Goal: Information Seeking & Learning: Learn about a topic

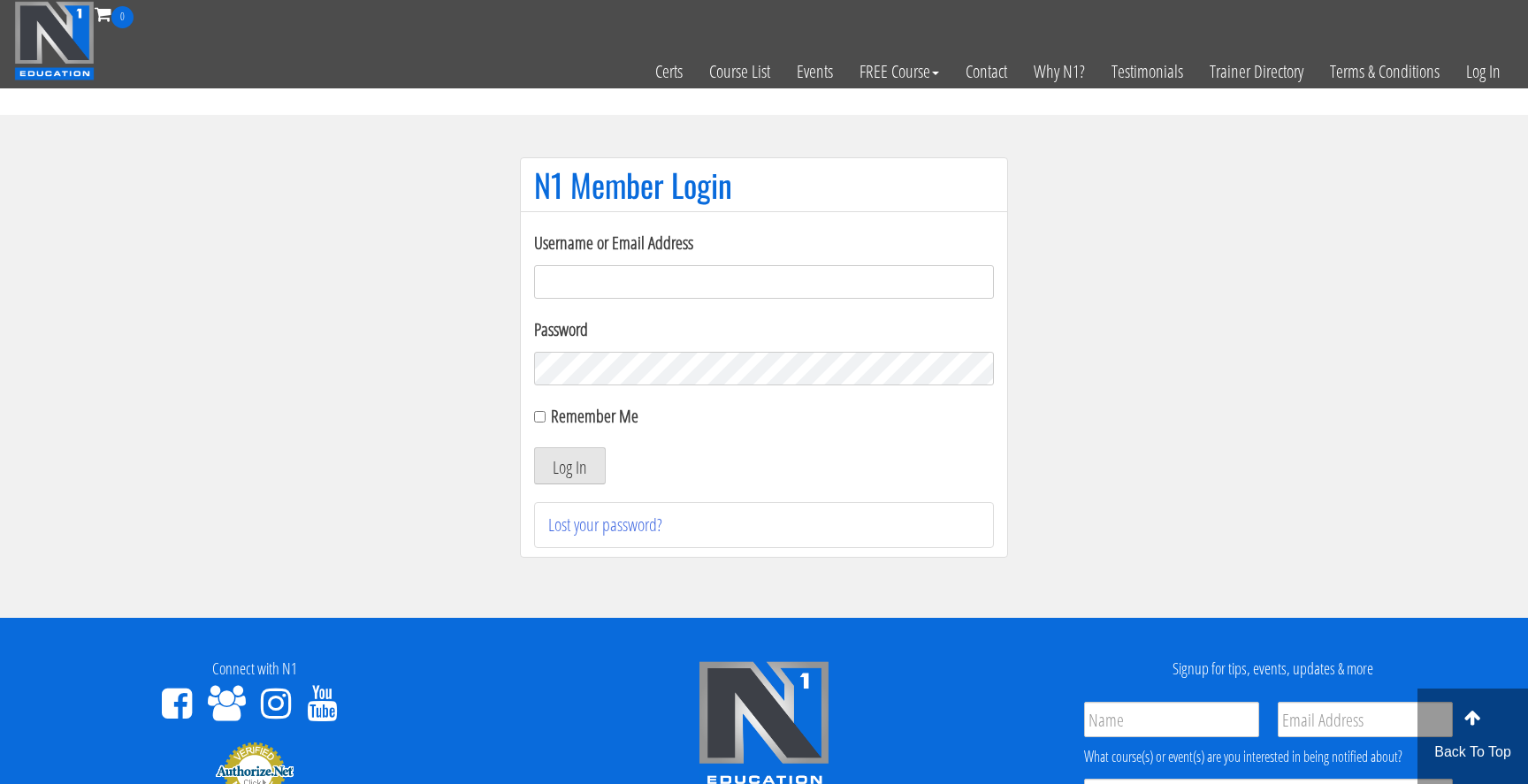
click at [720, 281] on input "Username or Email Address" at bounding box center [764, 282] width 460 height 34
type input "[EMAIL_ADDRESS][DOMAIN_NAME]"
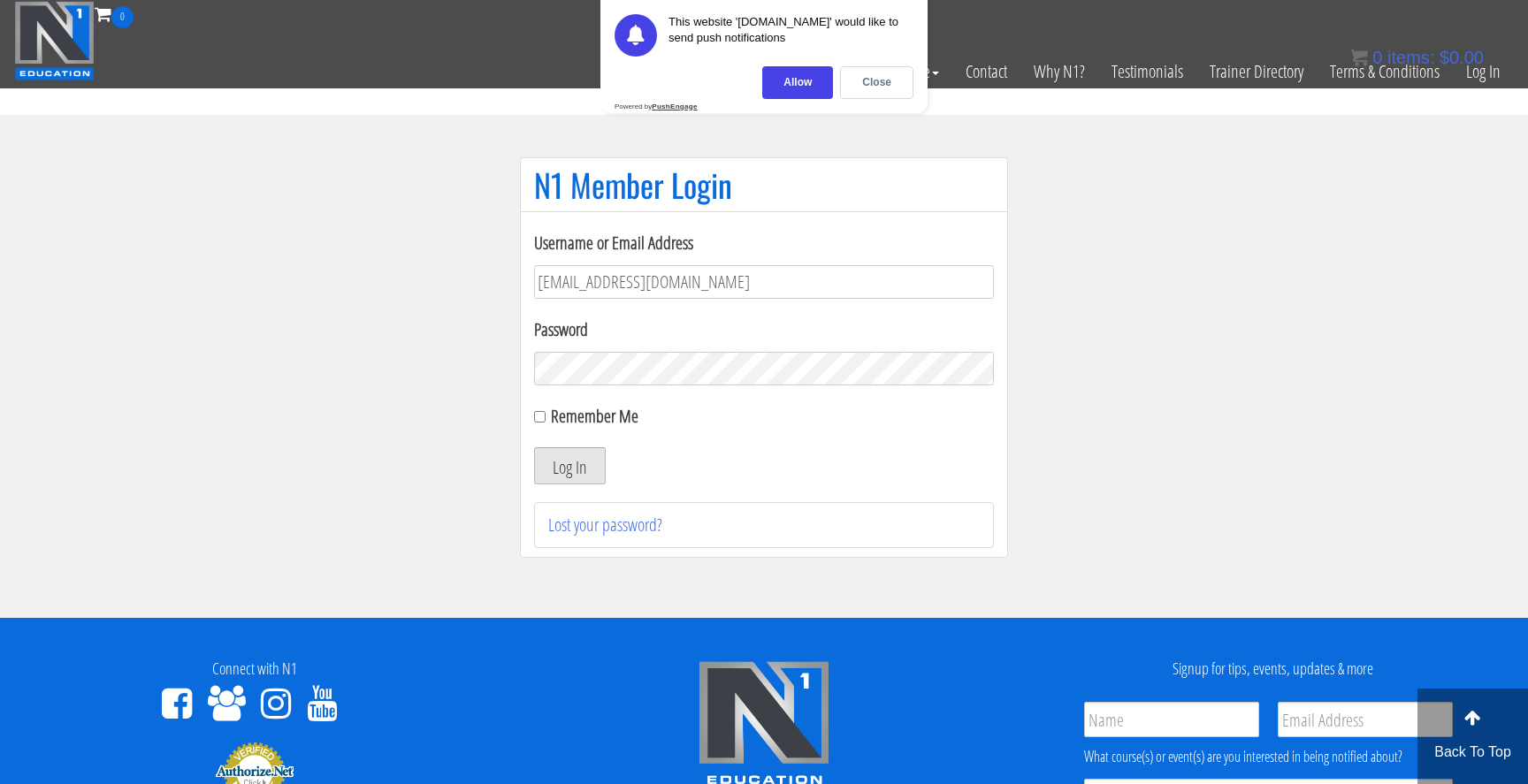
click at [561, 463] on button "Log In" at bounding box center [570, 466] width 72 height 37
click at [575, 464] on button "Log In" at bounding box center [570, 466] width 72 height 37
click at [888, 84] on div "Close" at bounding box center [876, 83] width 74 height 33
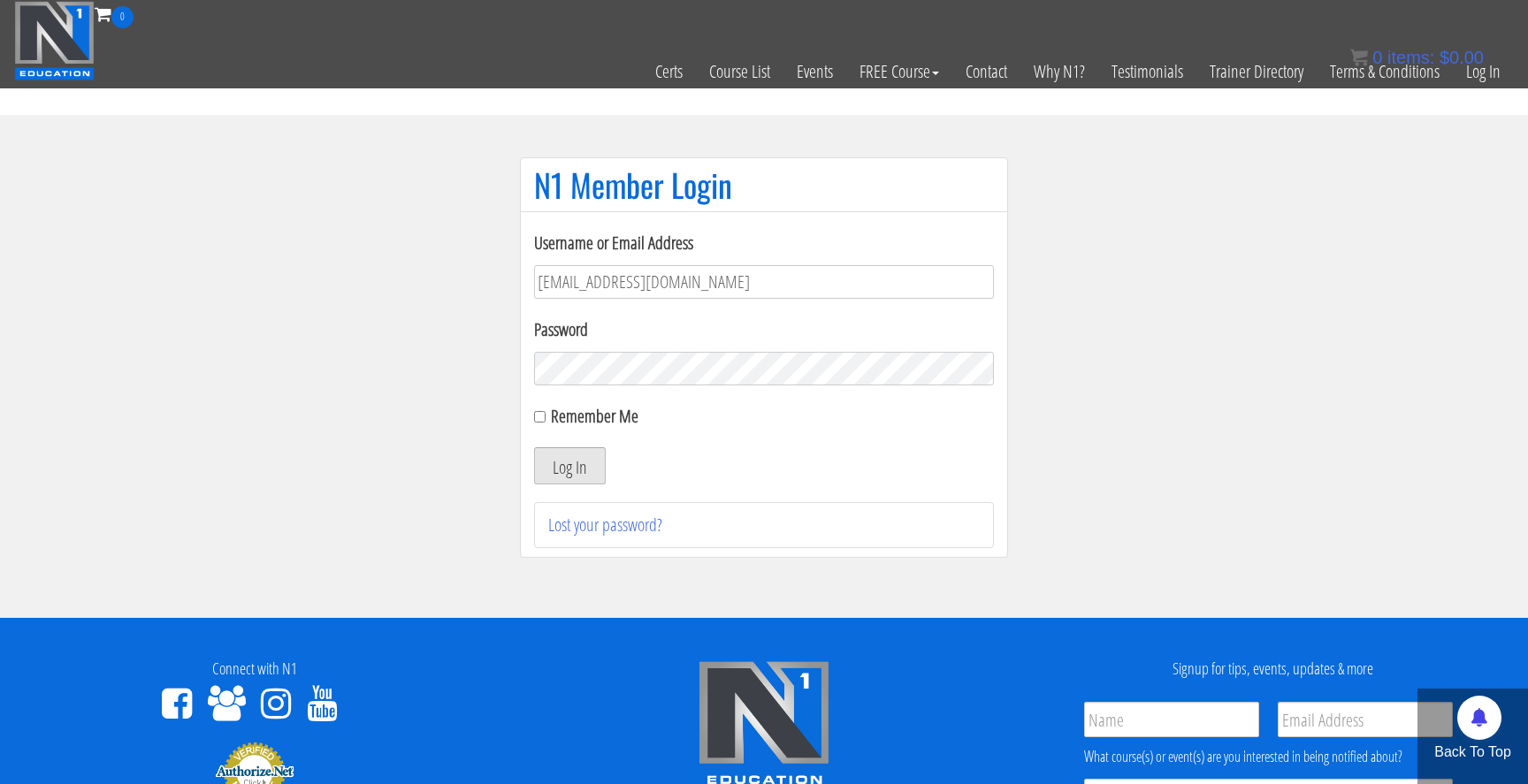
click at [553, 472] on button "Log In" at bounding box center [570, 466] width 72 height 37
click at [576, 467] on button "Log In" at bounding box center [570, 466] width 72 height 37
click at [568, 458] on button "Log In" at bounding box center [570, 466] width 72 height 37
click at [599, 466] on button "Log In" at bounding box center [570, 466] width 72 height 37
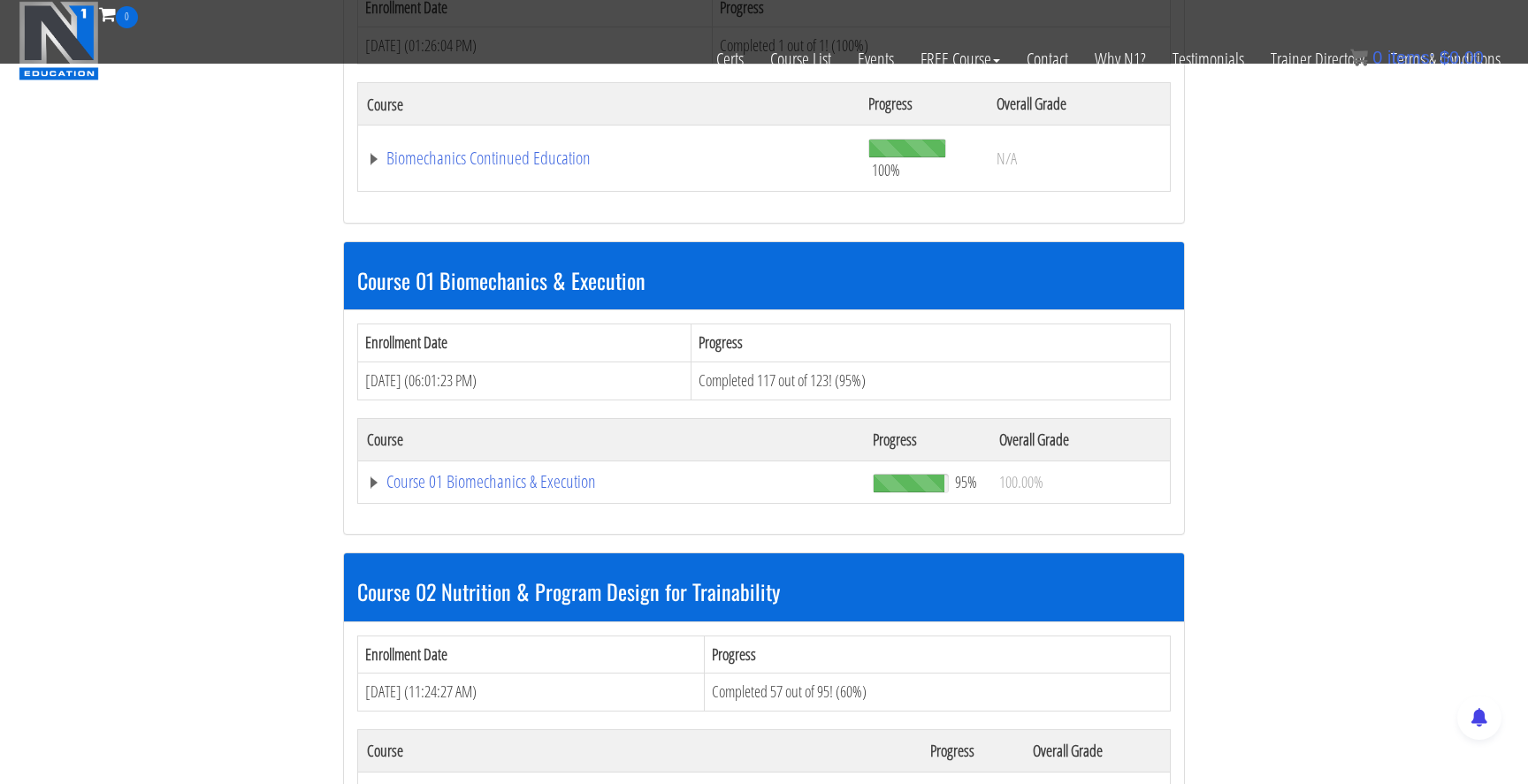
scroll to position [413, 0]
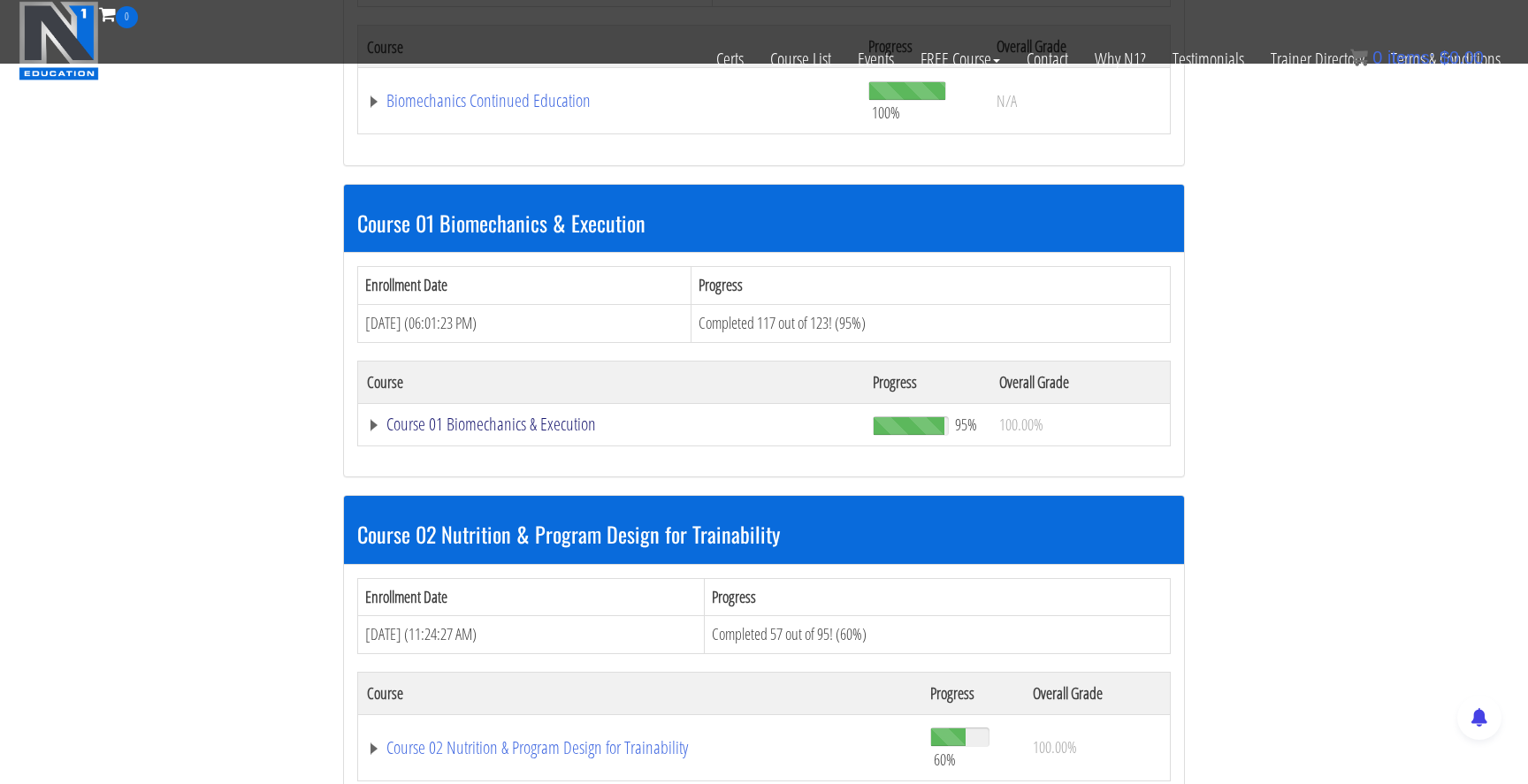
click at [561, 419] on link "Course 01 Biomechanics & Execution" at bounding box center [611, 425] width 488 height 18
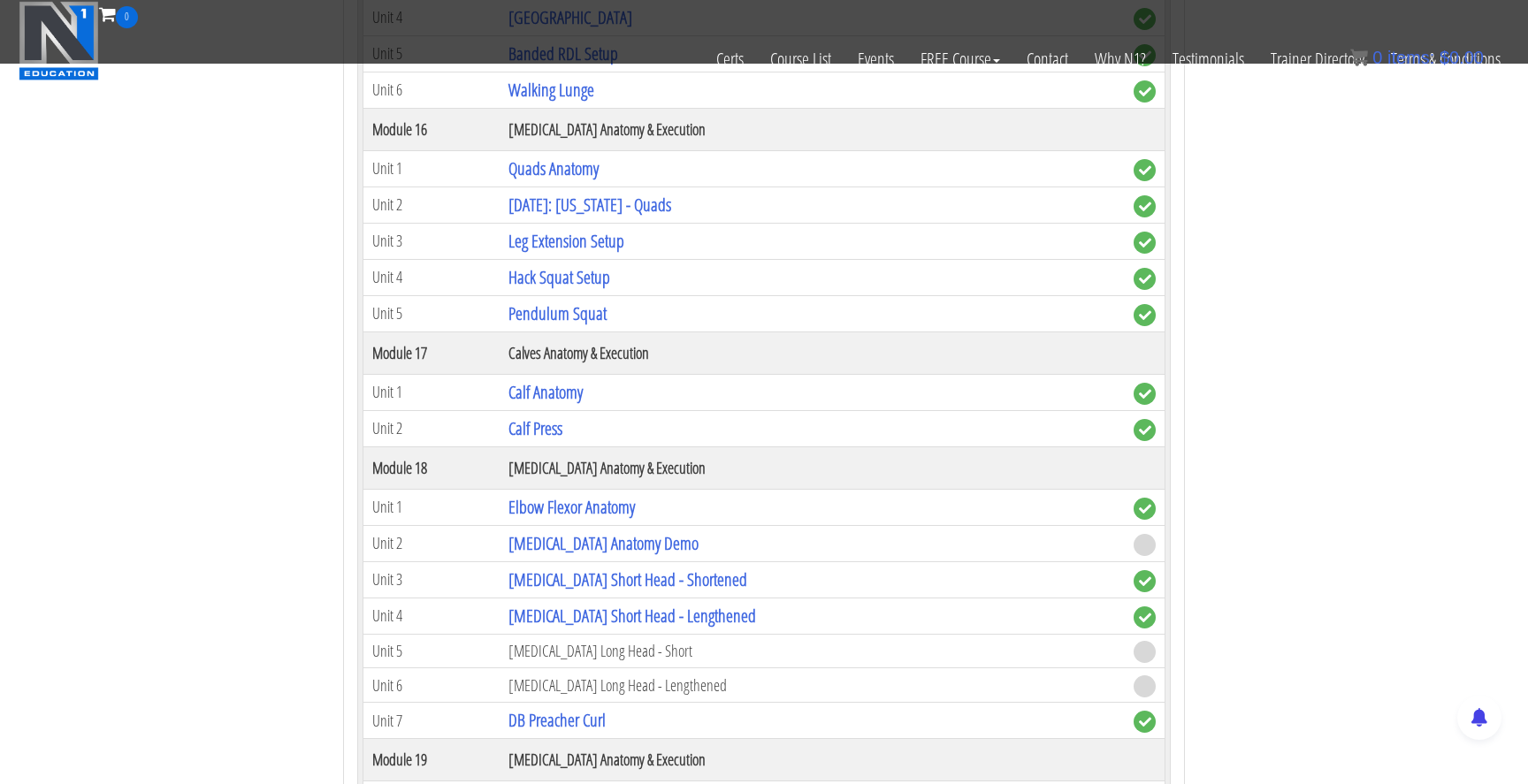
scroll to position [5055, 0]
click at [628, 505] on link "Elbow Flexor Anatomy" at bounding box center [572, 506] width 126 height 24
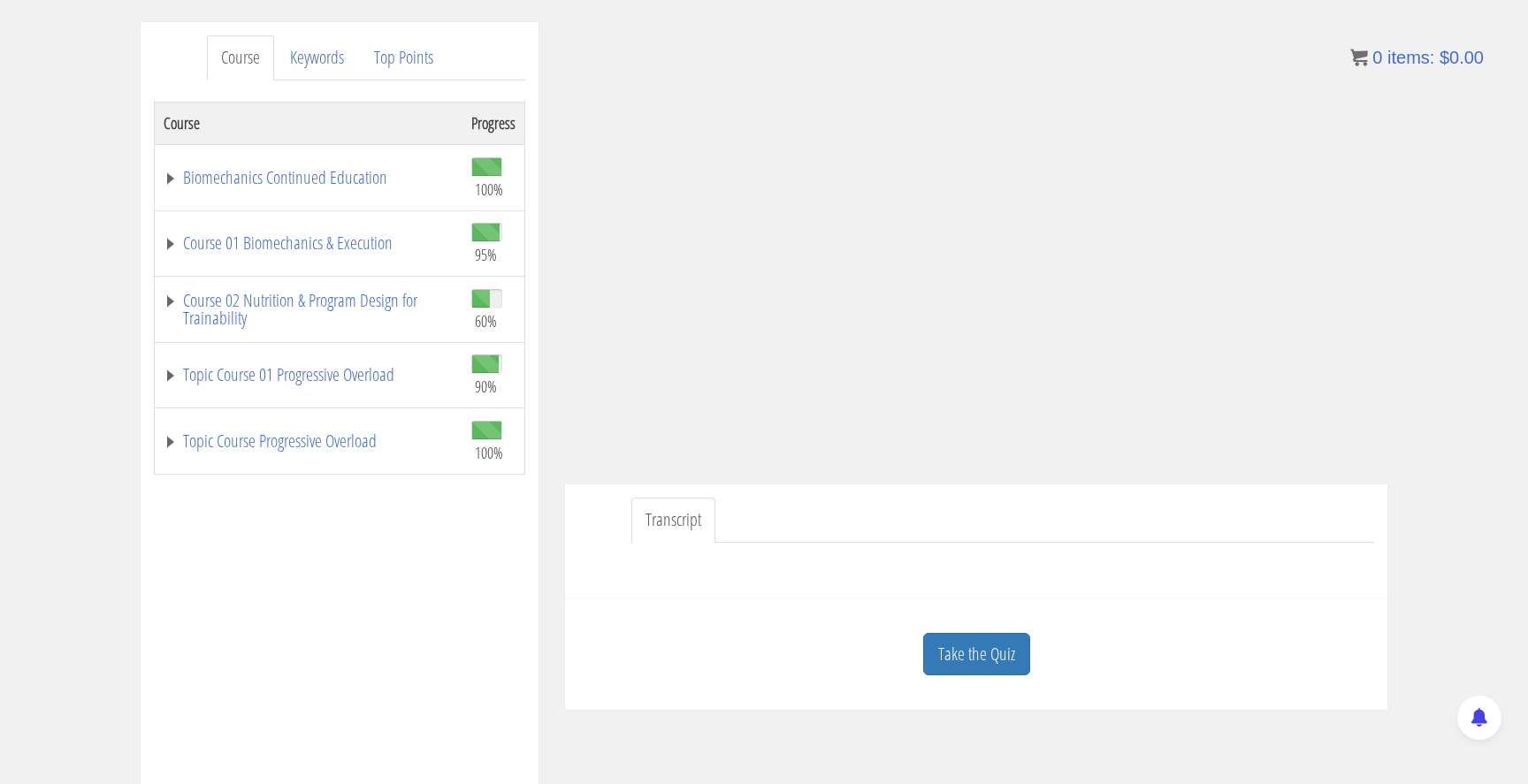
scroll to position [221, 0]
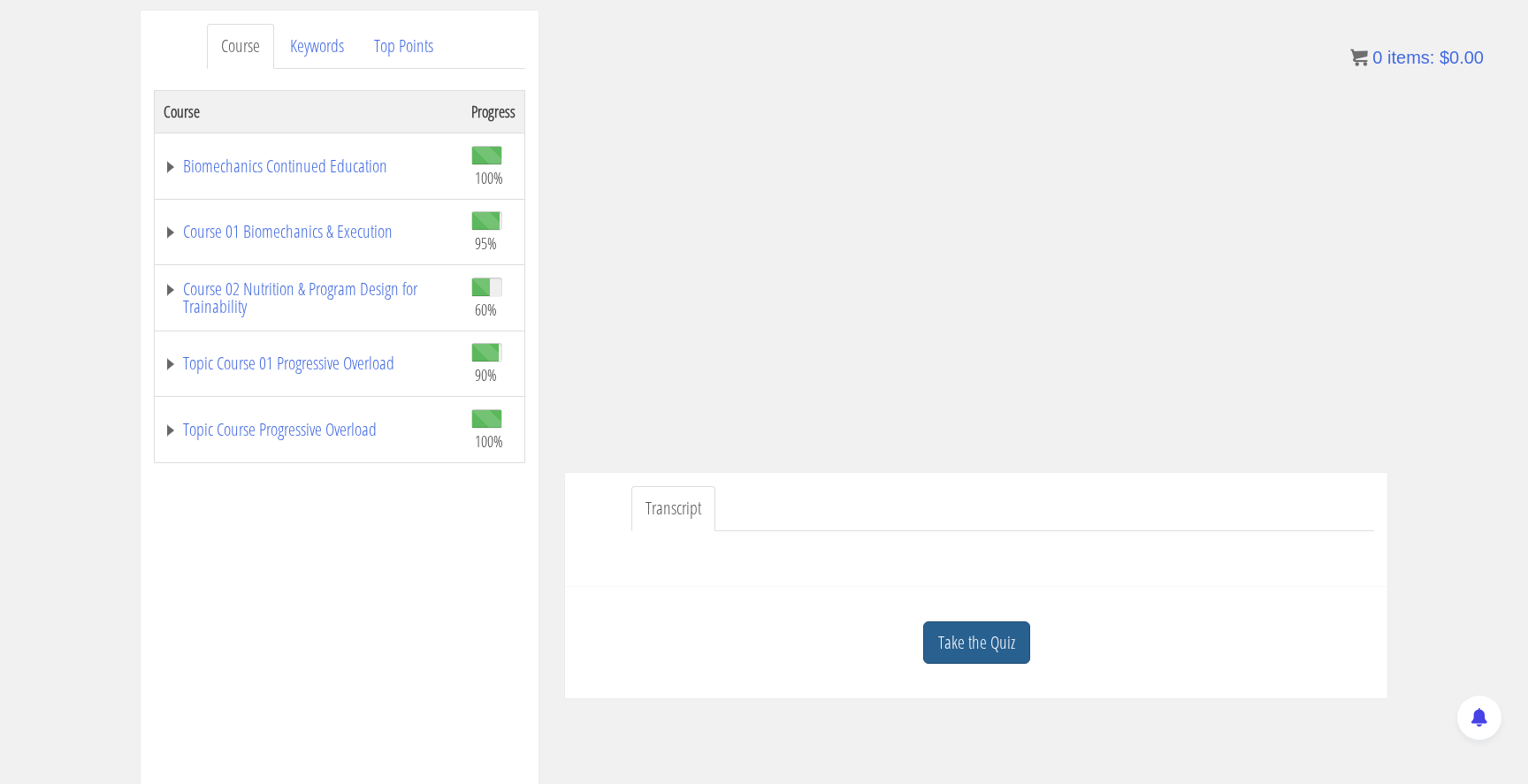
click at [961, 639] on link "Take the Quiz" at bounding box center [977, 643] width 107 height 44
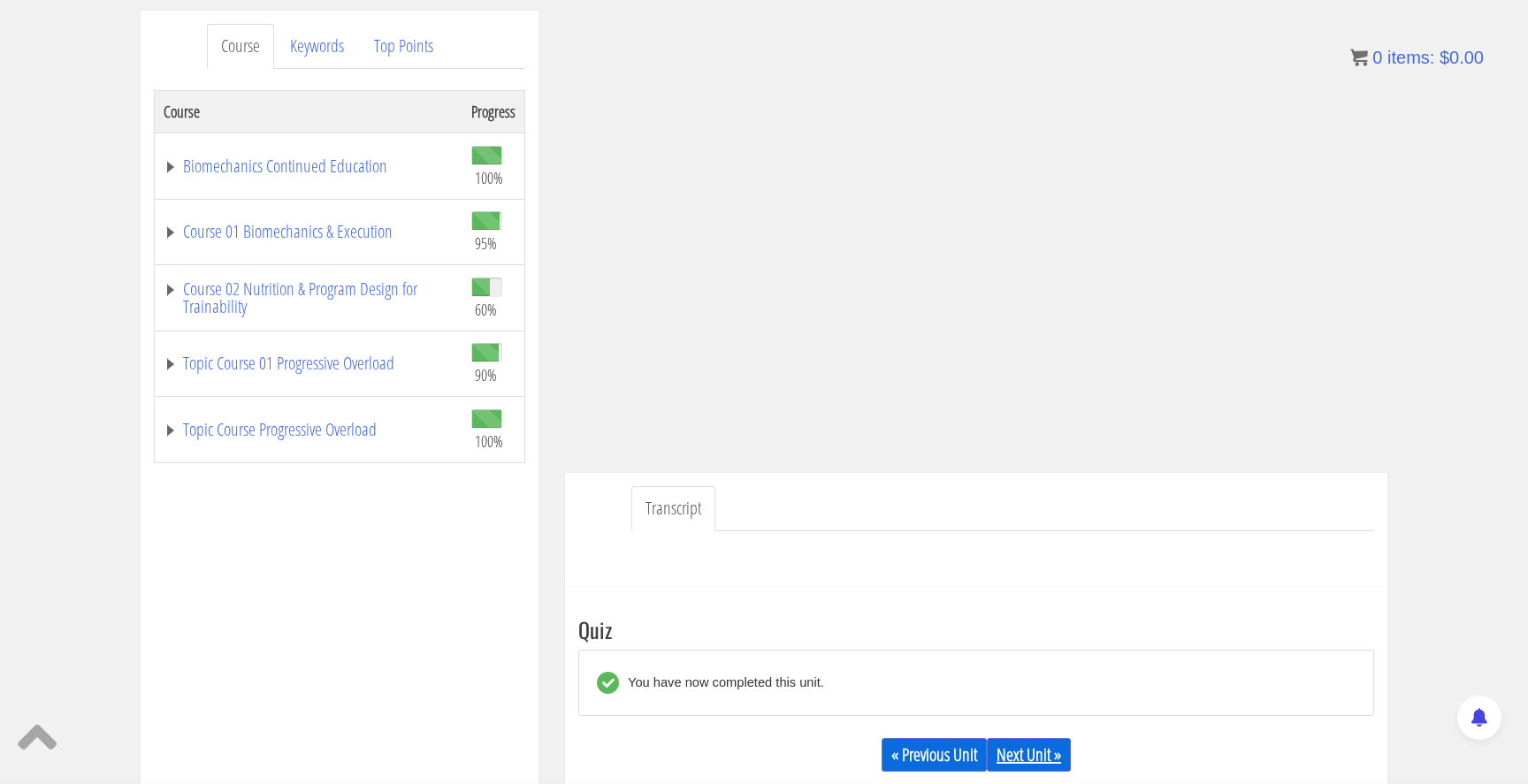
click at [1032, 752] on link "Next Unit »" at bounding box center [1028, 756] width 84 height 34
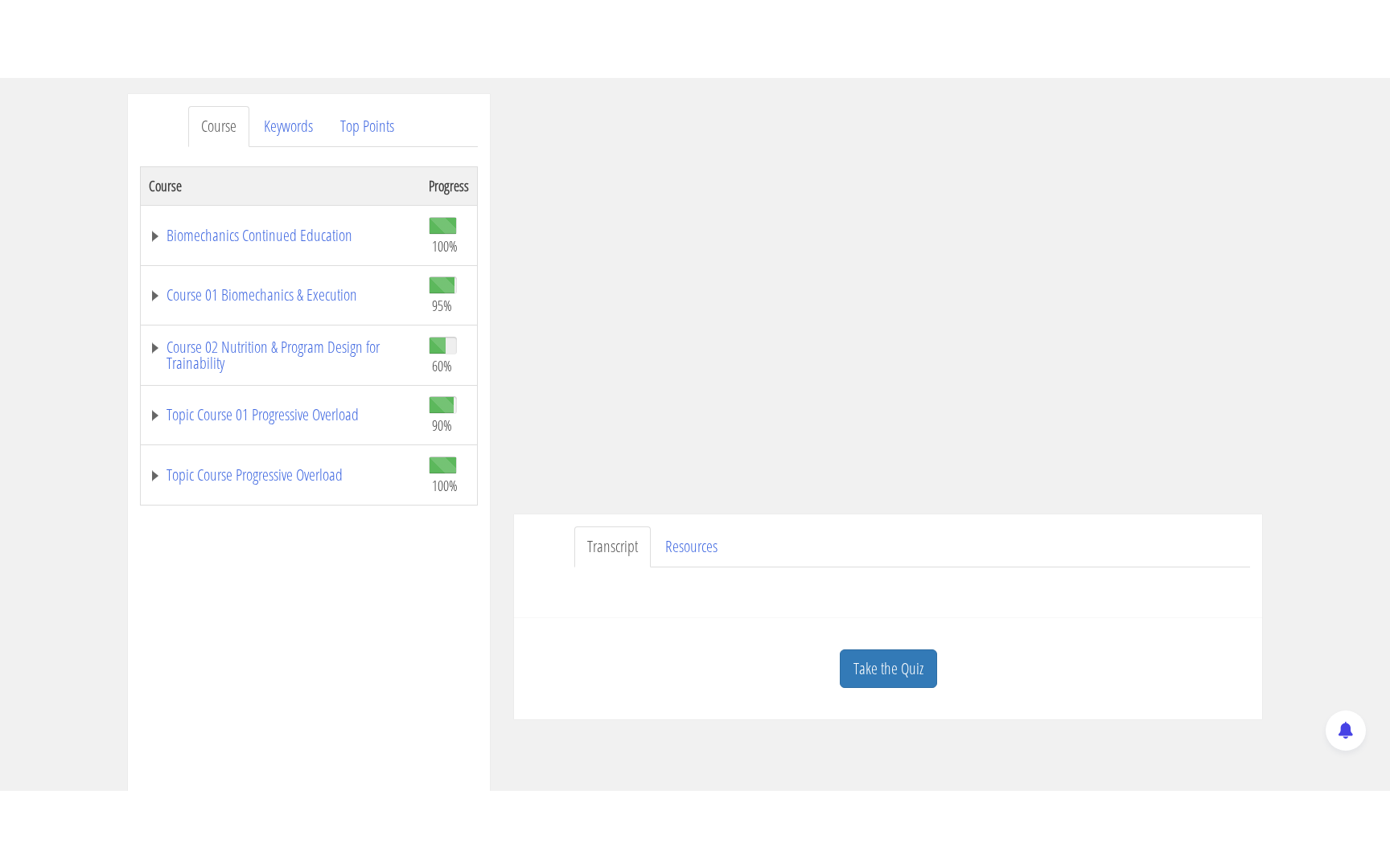
scroll to position [140, 0]
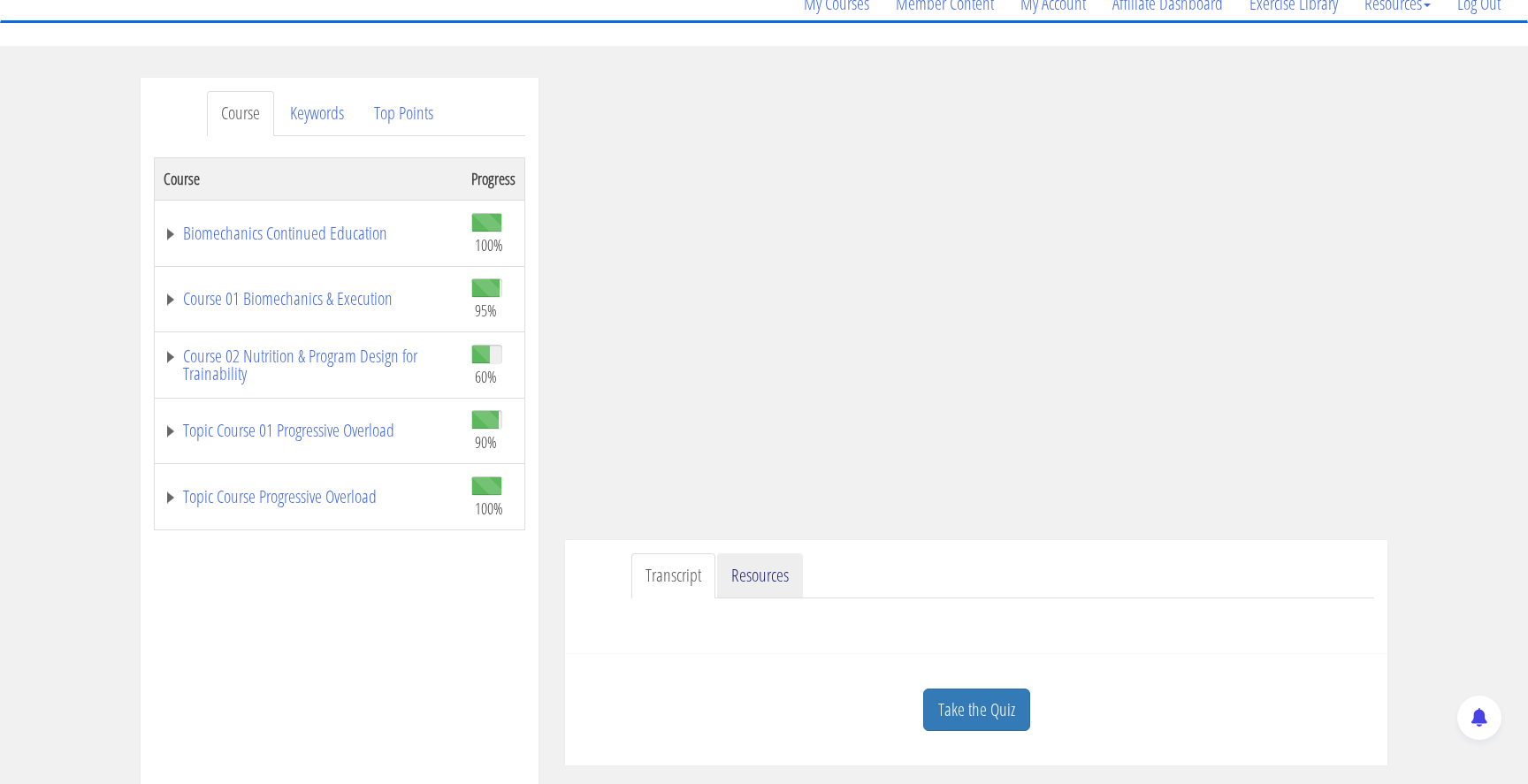
click at [756, 568] on link "Resources" at bounding box center [760, 576] width 85 height 45
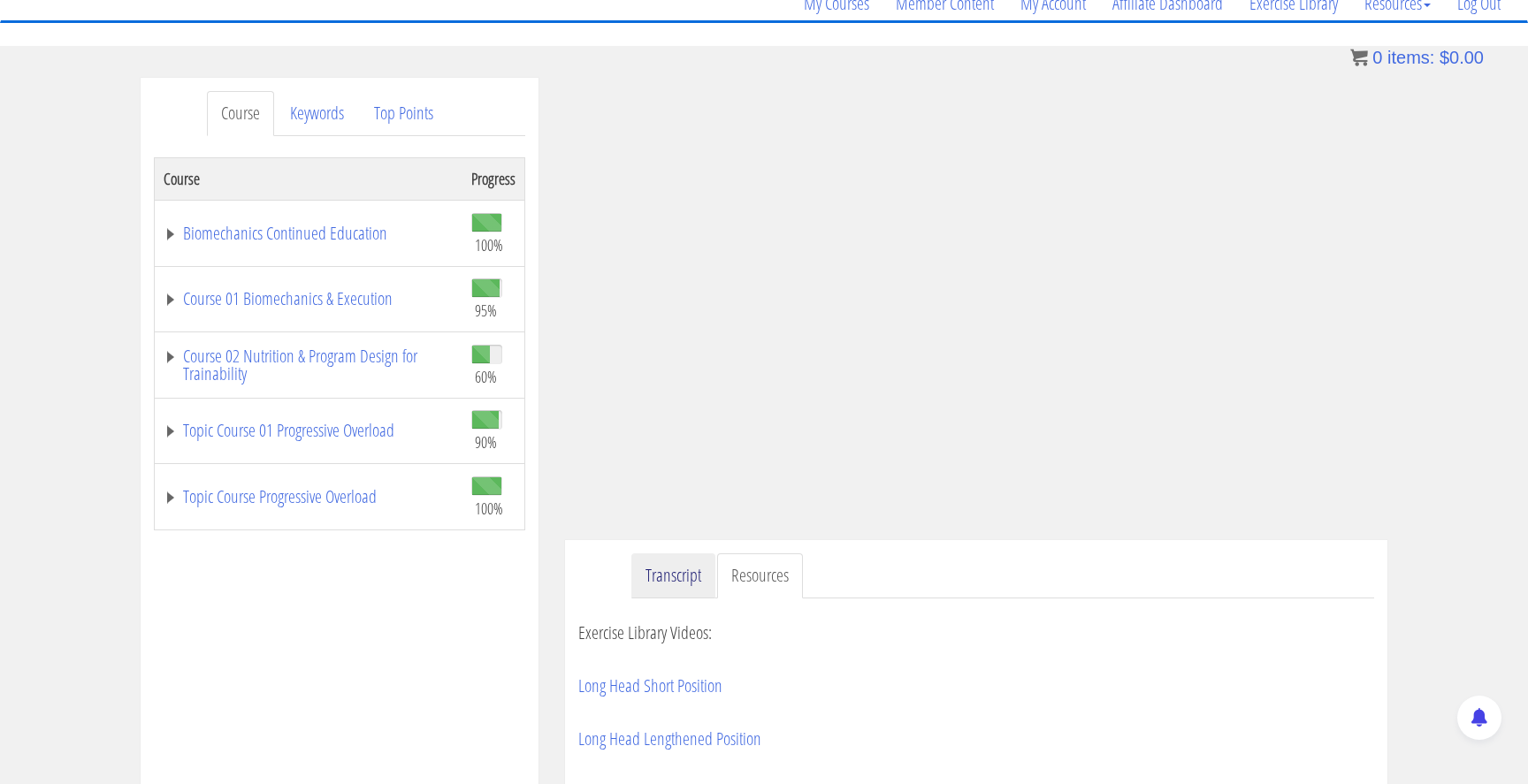
click at [677, 579] on link "Transcript" at bounding box center [673, 576] width 84 height 45
